Goal: Task Accomplishment & Management: Use online tool/utility

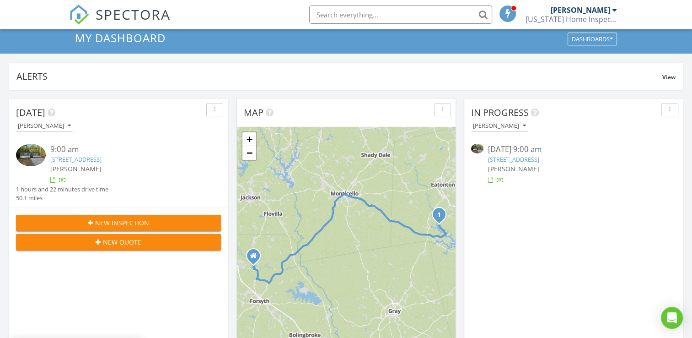
scroll to position [46, 0]
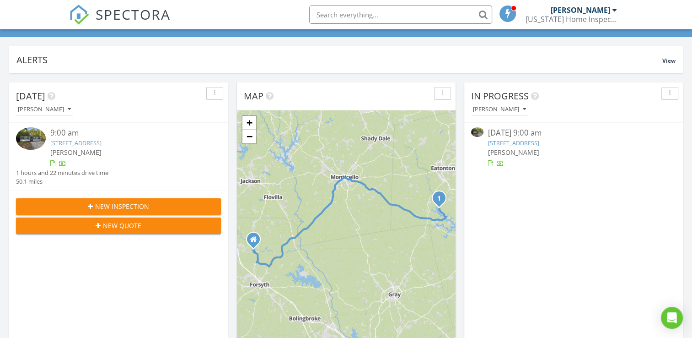
click at [102, 144] on link "[STREET_ADDRESS]" at bounding box center [75, 143] width 51 height 8
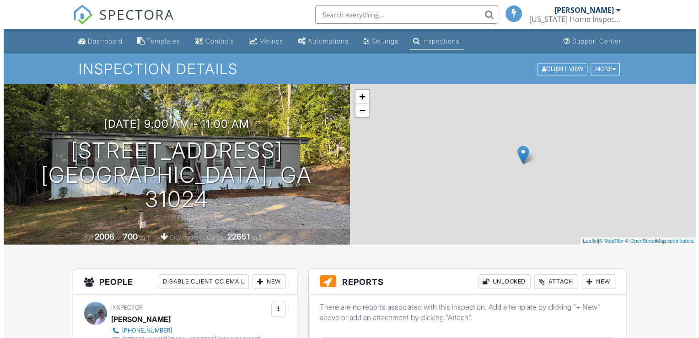
scroll to position [137, 0]
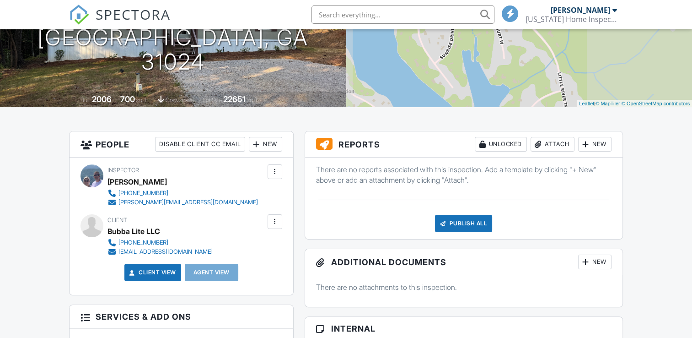
click at [549, 145] on div "Attach" at bounding box center [553, 144] width 44 height 15
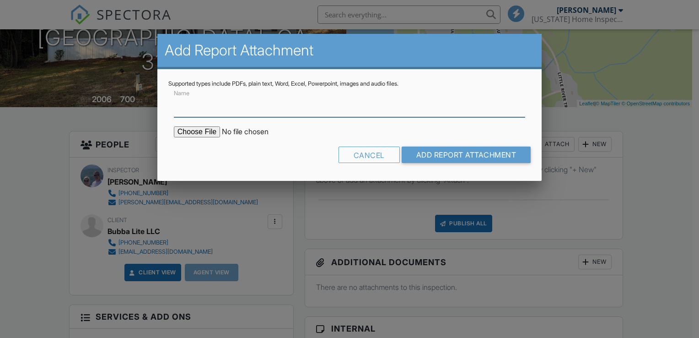
scroll to position [0, 0]
type input "HUD Foundation & Additions Certification"
click at [210, 128] on input "file" at bounding box center [252, 131] width 156 height 11
type input "C:\fakepath\HUD Certification 299 Little River Trail.pdf"
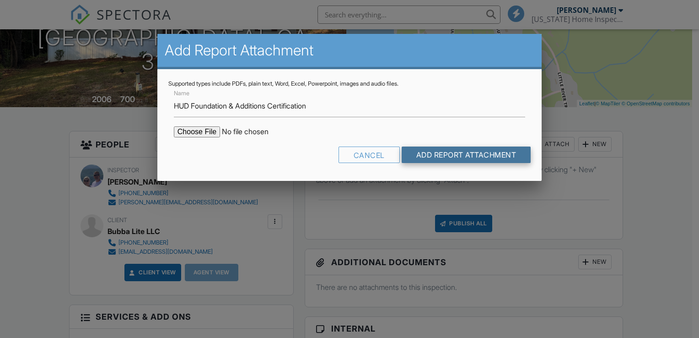
click at [452, 155] on input "Add Report Attachment" at bounding box center [466, 154] width 129 height 16
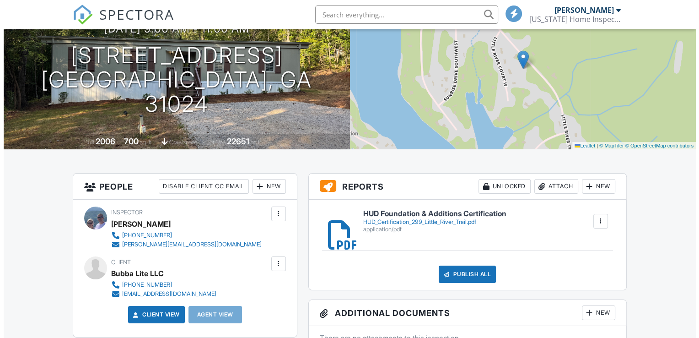
scroll to position [183, 0]
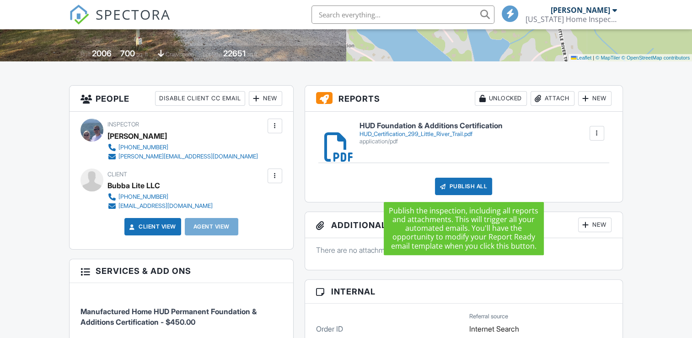
click at [461, 184] on div "Publish All" at bounding box center [463, 185] width 57 height 17
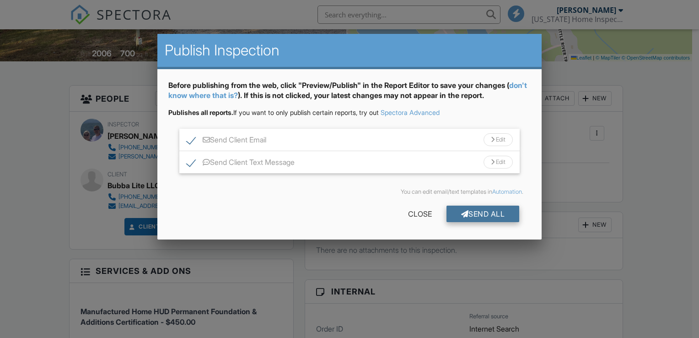
click at [481, 213] on div "Send All" at bounding box center [482, 213] width 73 height 16
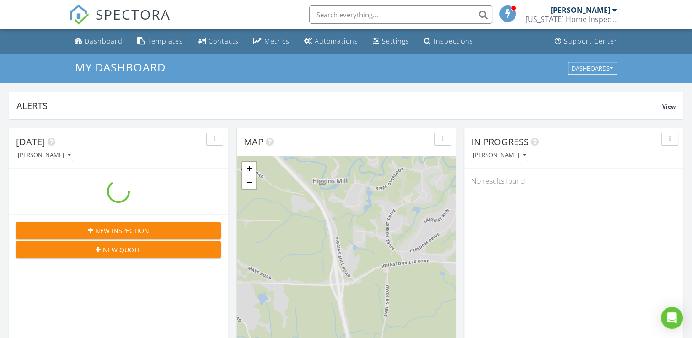
scroll to position [847, 706]
